Goal: Information Seeking & Learning: Learn about a topic

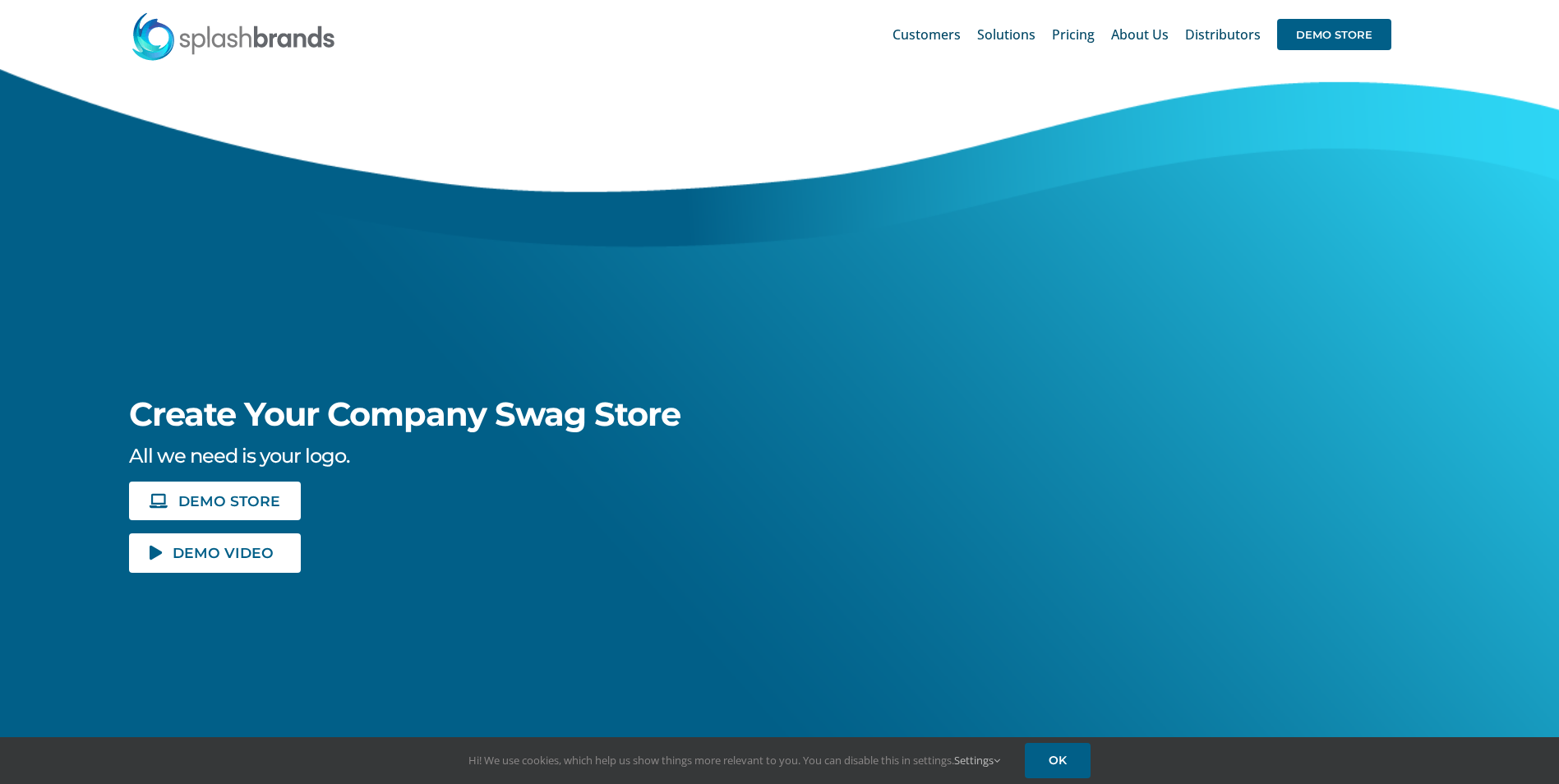
click at [1068, 40] on span "Pricing" at bounding box center [1073, 34] width 43 height 13
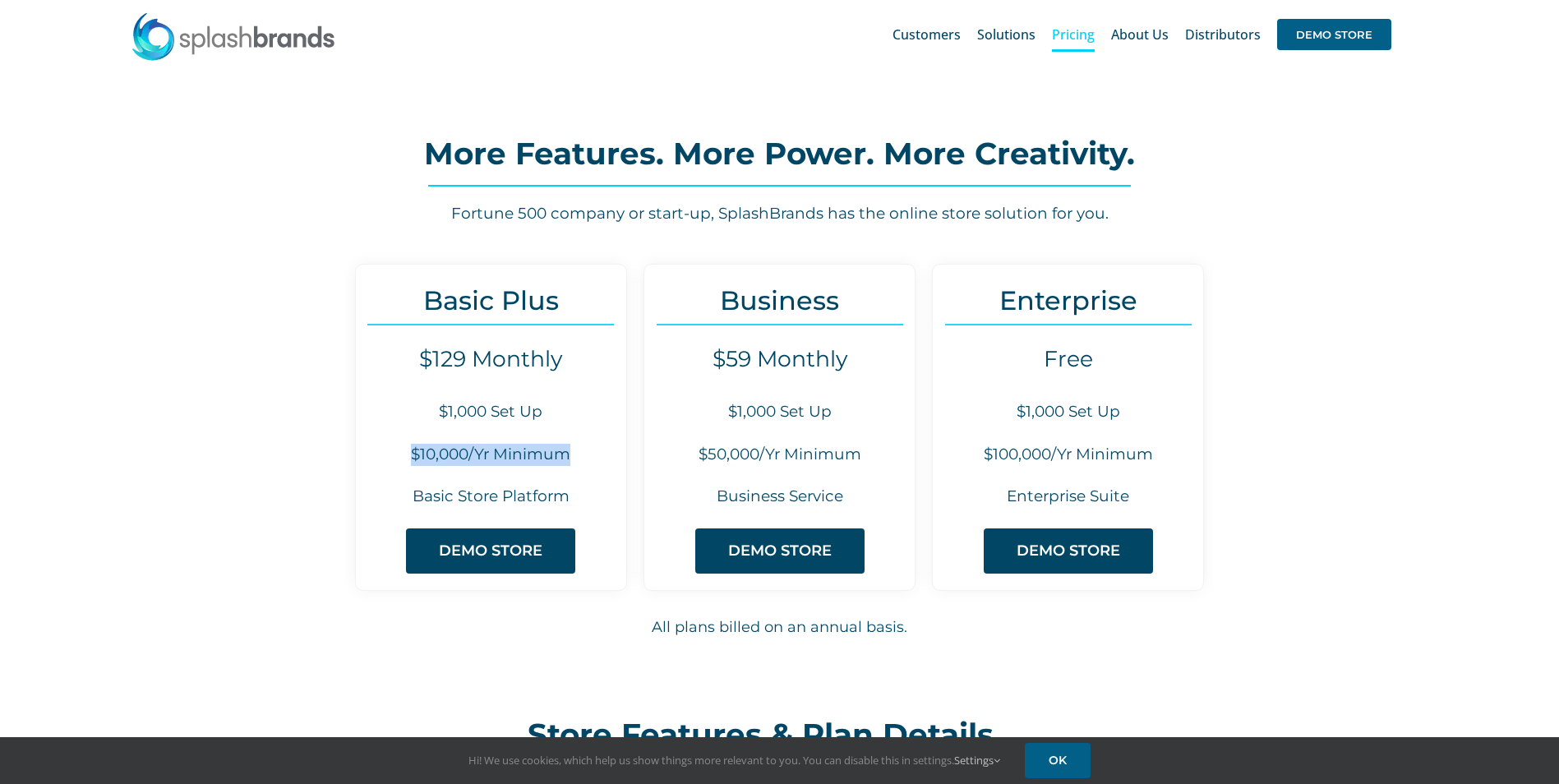
drag, startPoint x: 415, startPoint y: 458, endPoint x: 564, endPoint y: 458, distance: 149.0
click at [564, 458] on h6 "$10,000/Yr Minimum" at bounding box center [491, 455] width 270 height 22
drag, startPoint x: 564, startPoint y: 458, endPoint x: 467, endPoint y: 448, distance: 97.5
click at [467, 448] on h6 "$10,000/Yr Minimum" at bounding box center [491, 455] width 270 height 22
drag, startPoint x: 436, startPoint y: 358, endPoint x: 562, endPoint y: 350, distance: 126.3
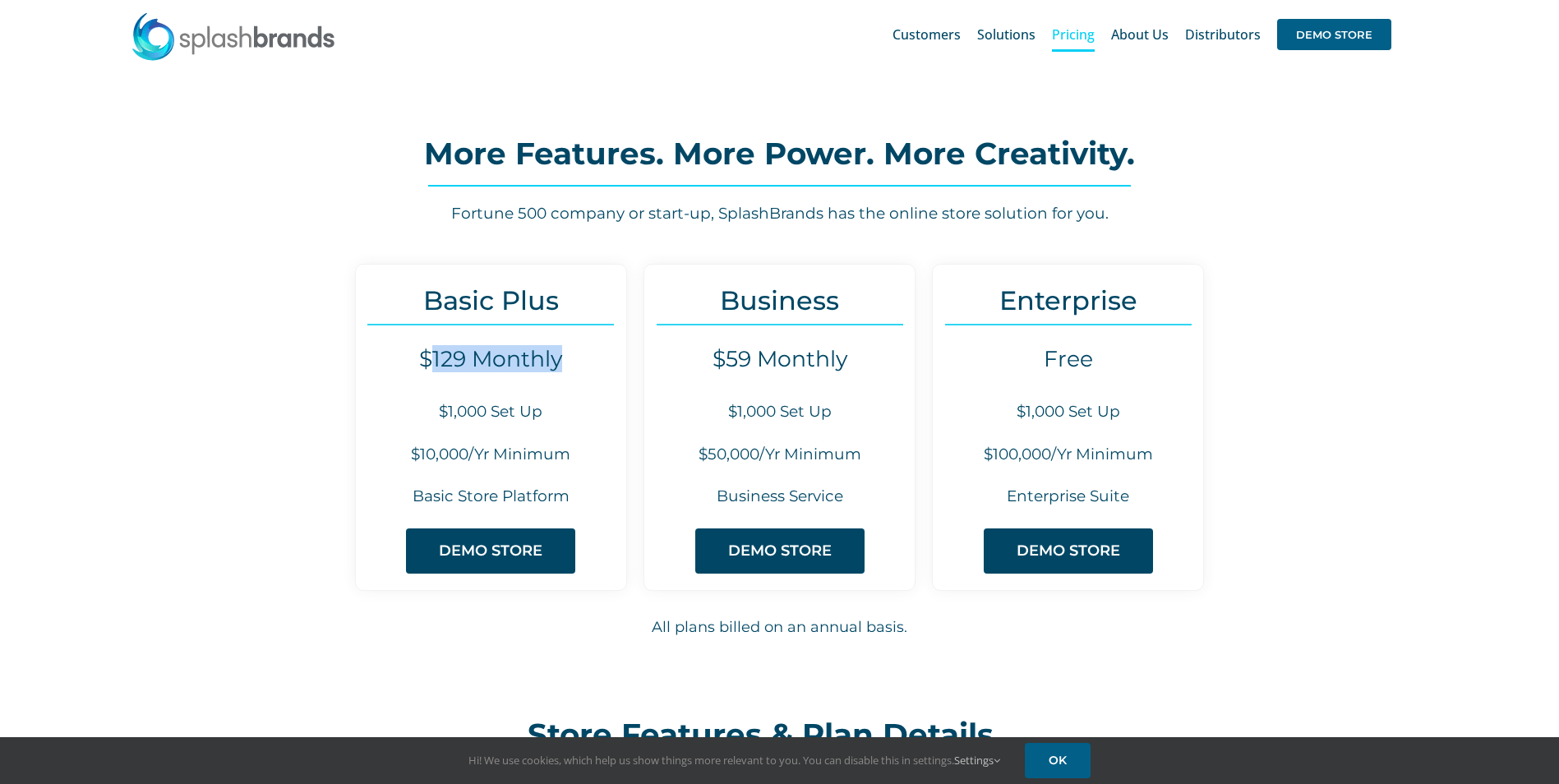
click at [562, 350] on h4 "$129 Monthly" at bounding box center [491, 358] width 270 height 26
drag, startPoint x: 562, startPoint y: 350, endPoint x: 437, endPoint y: 362, distance: 125.6
click at [437, 362] on h4 "$129 Monthly" at bounding box center [491, 358] width 270 height 26
drag, startPoint x: 439, startPoint y: 415, endPoint x: 542, endPoint y: 396, distance: 104.7
click at [542, 396] on div "Basic Plus $129 Monthly $1,000 Set Up $10,000/Yr Minimum Basic Store Platform D…" at bounding box center [491, 427] width 272 height 328
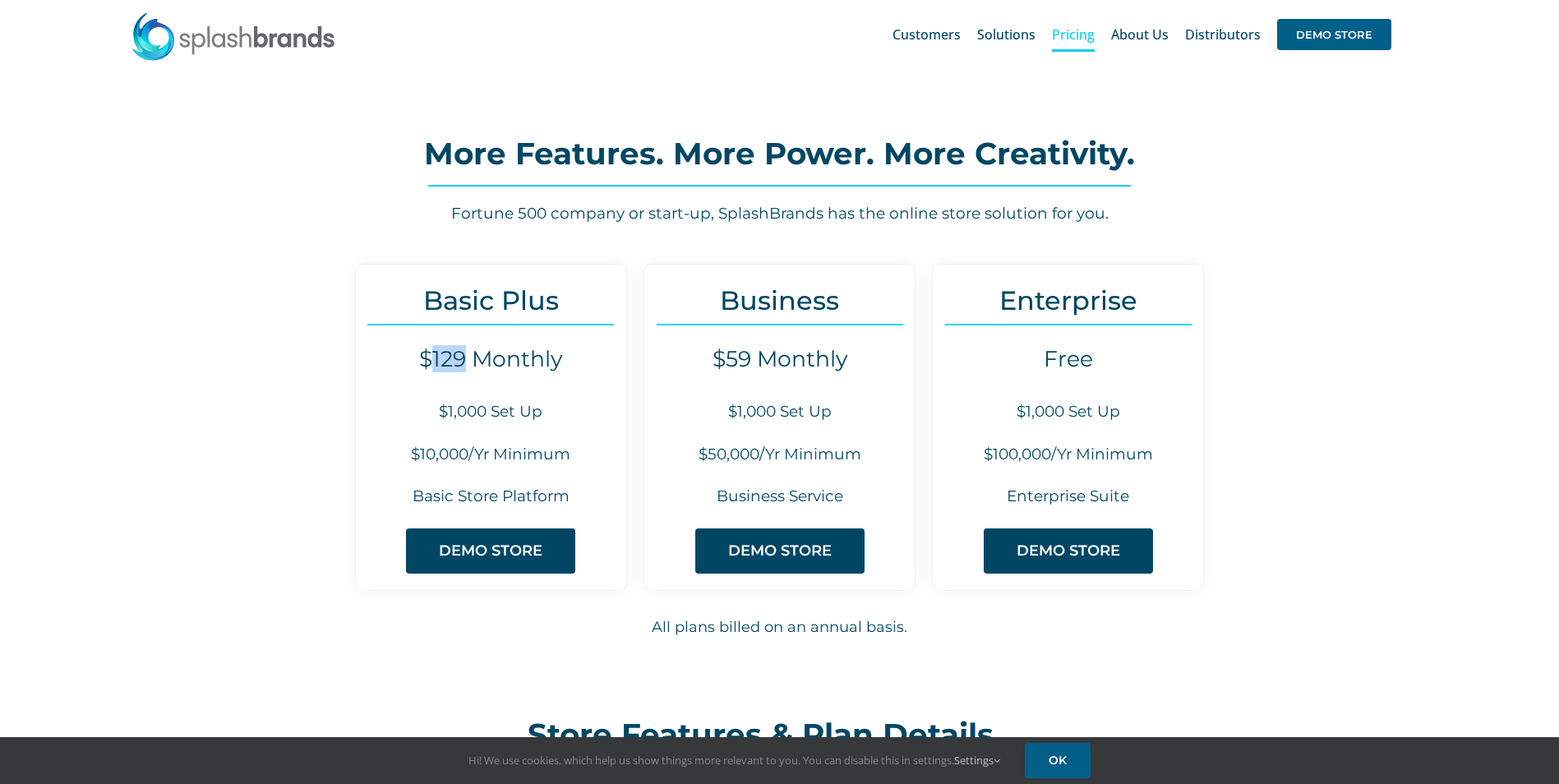
drag, startPoint x: 542, startPoint y: 396, endPoint x: 466, endPoint y: 366, distance: 81.7
click at [466, 366] on h4 "$129 Monthly" at bounding box center [491, 358] width 270 height 26
drag, startPoint x: 466, startPoint y: 366, endPoint x: 569, endPoint y: 415, distance: 114.1
click at [569, 415] on h6 "$1,000 Set Up" at bounding box center [491, 412] width 270 height 22
